Goal: Check status

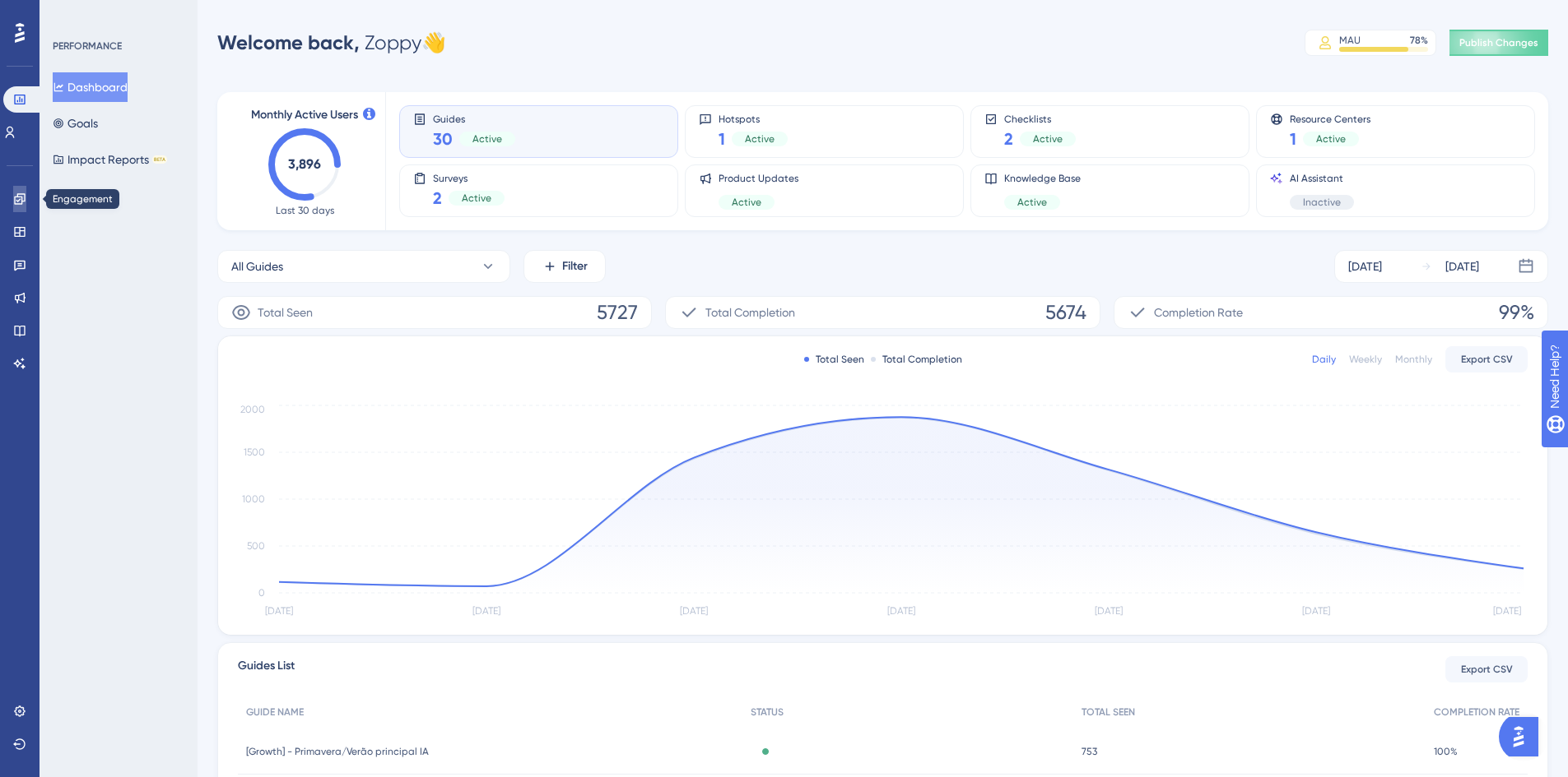
click at [13, 202] on icon at bounding box center [20, 199] width 13 height 13
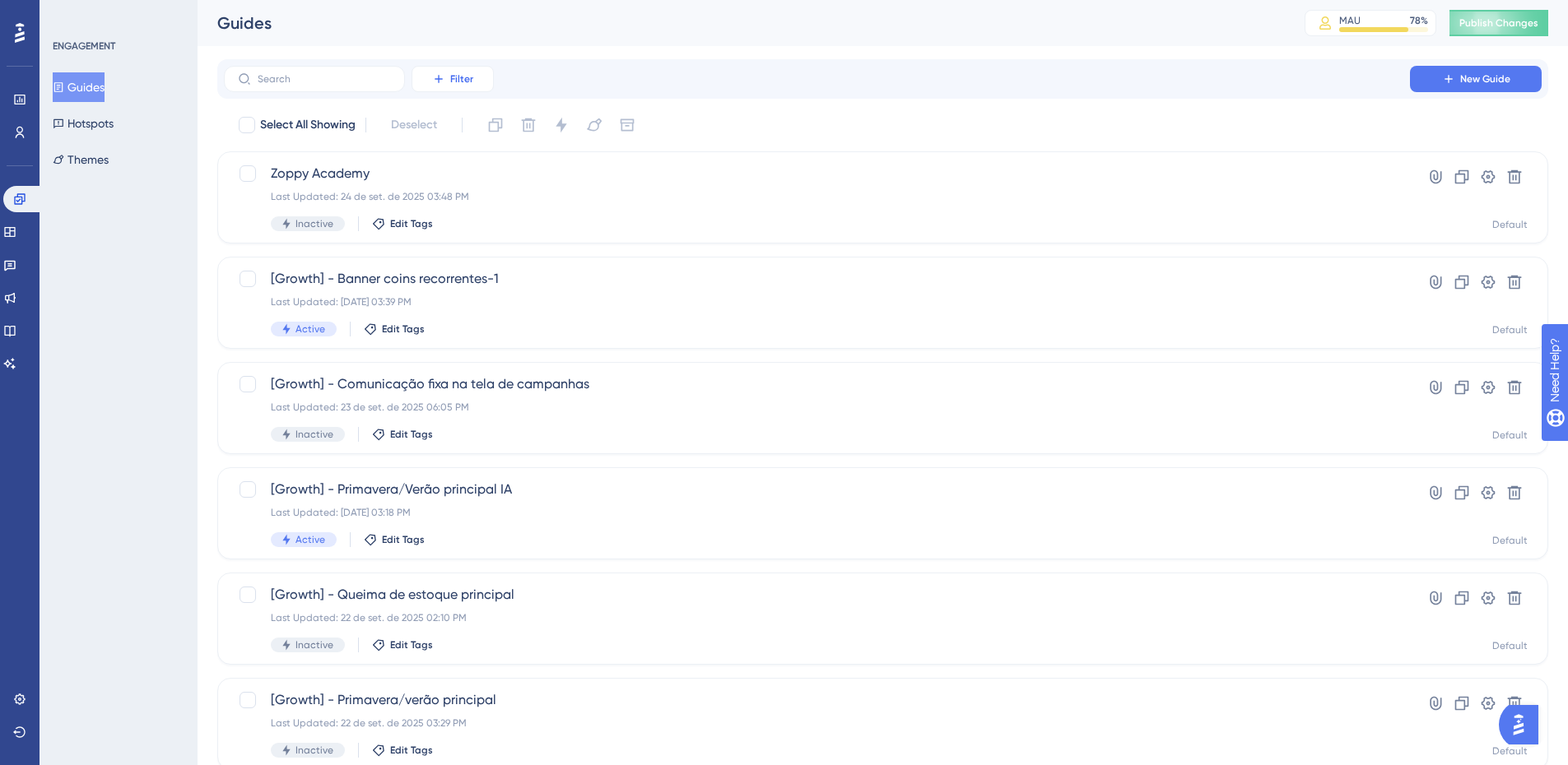
click at [474, 71] on button "Filter" at bounding box center [453, 79] width 83 height 27
click at [476, 217] on div "Status Status" at bounding box center [469, 224] width 67 height 33
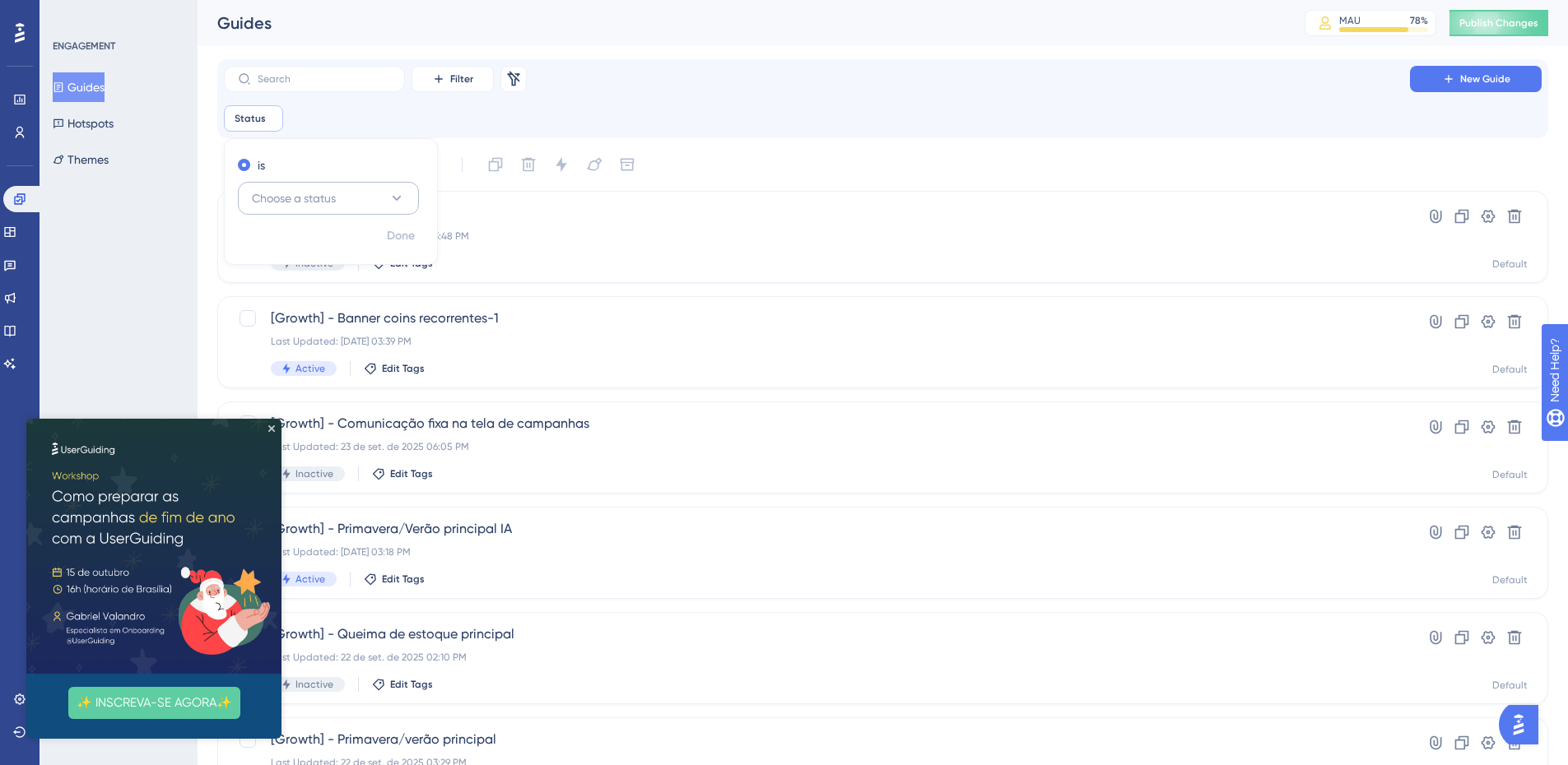
click at [371, 208] on button "Choose a status" at bounding box center [328, 198] width 181 height 33
click at [331, 245] on div "Active Active" at bounding box center [328, 249] width 133 height 33
click at [381, 238] on button "Done" at bounding box center [401, 235] width 47 height 29
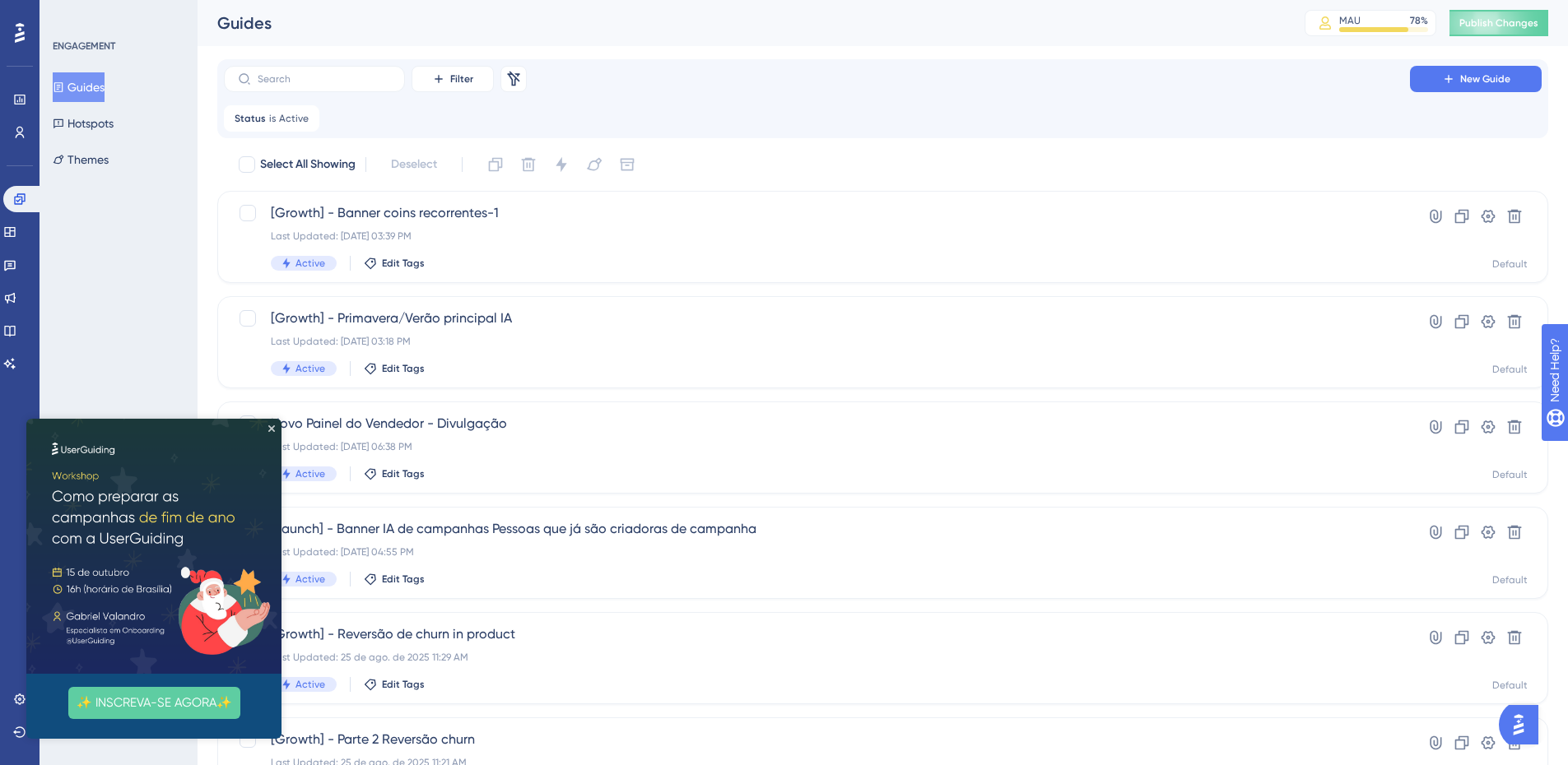
click at [268, 428] on img at bounding box center [154, 546] width 255 height 255
click at [273, 428] on icon "Close Preview" at bounding box center [271, 428] width 7 height 7
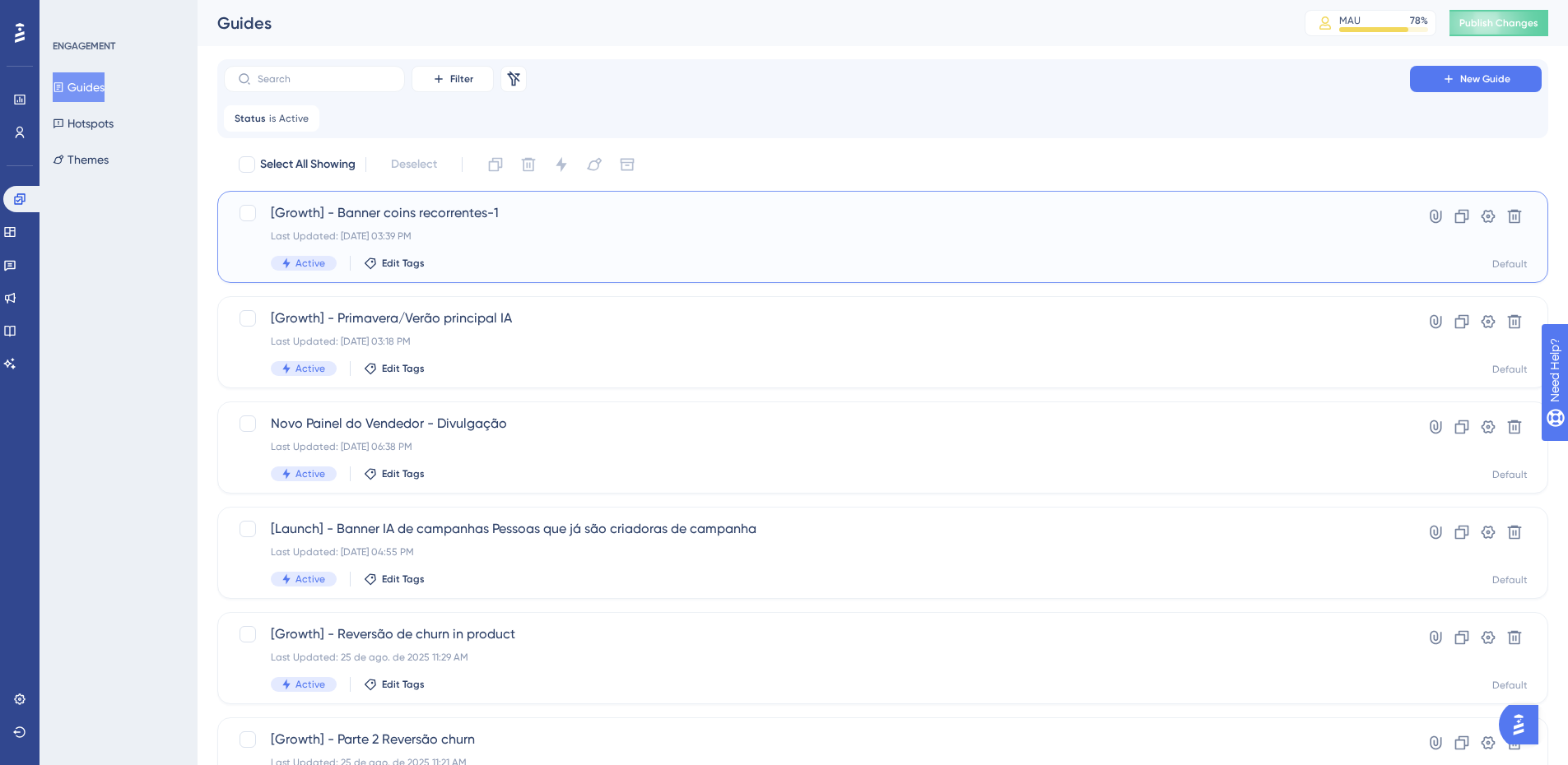
click at [644, 216] on span "[Growth] - Banner coins recorrentes-1" at bounding box center [816, 213] width 1092 height 20
